Goal: Information Seeking & Learning: Learn about a topic

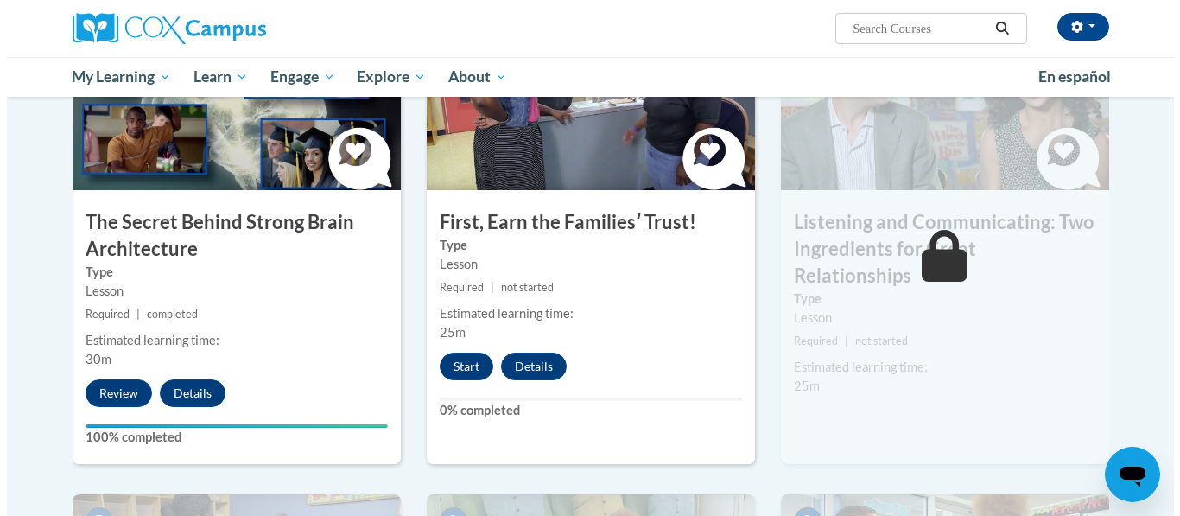
scroll to position [965, 0]
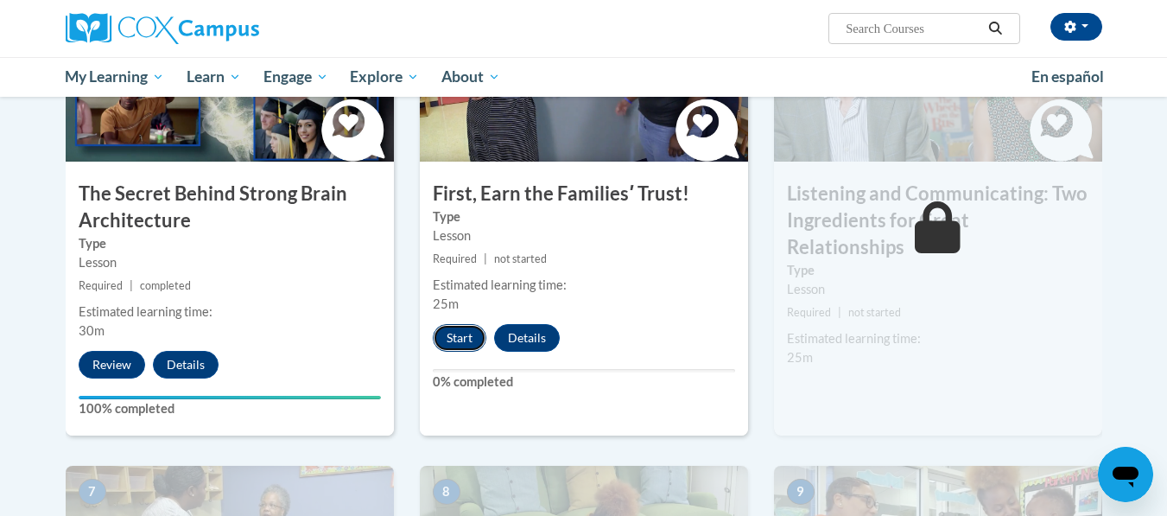
click at [456, 343] on button "Start" at bounding box center [460, 338] width 54 height 28
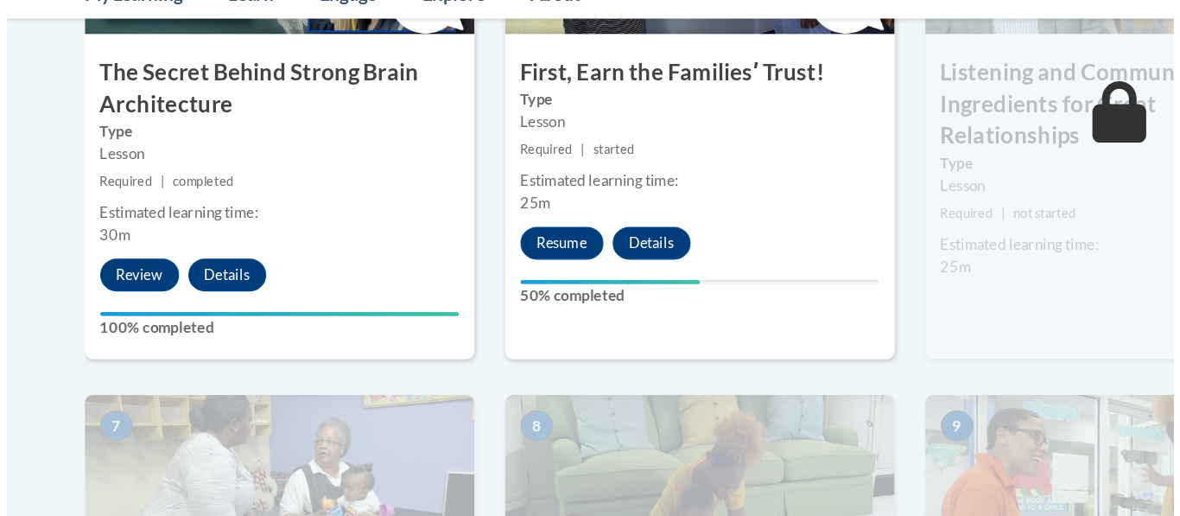
scroll to position [1019, 0]
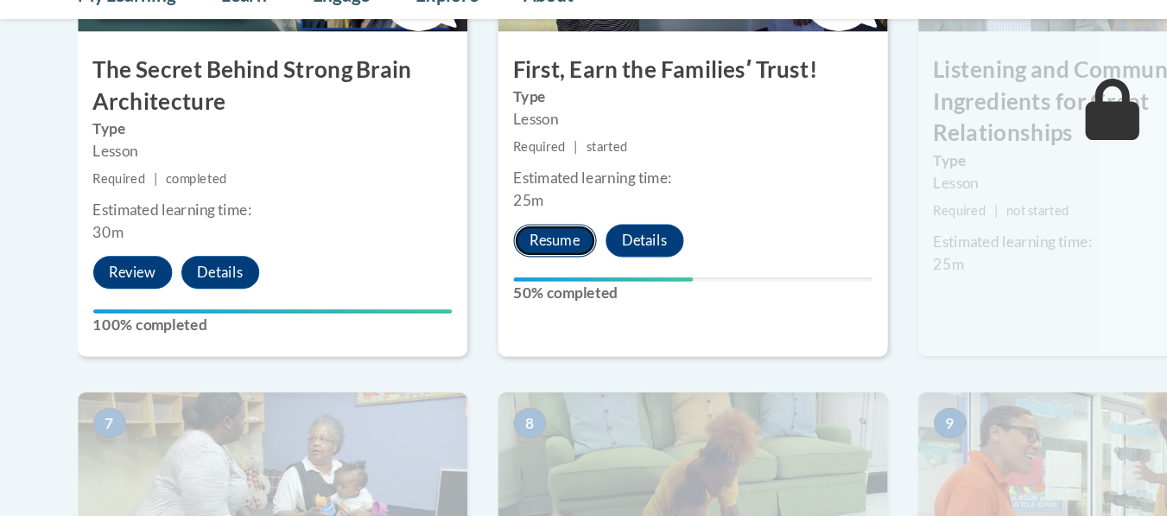
click at [472, 276] on button "Resume" at bounding box center [468, 284] width 70 height 28
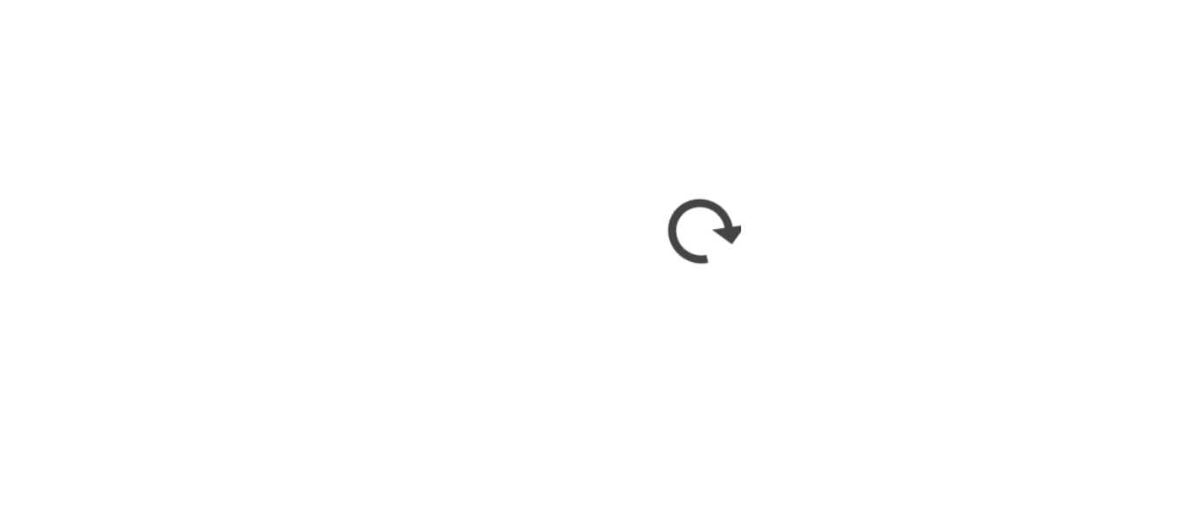
scroll to position [0, 0]
